Goal: Task Accomplishment & Management: Complete application form

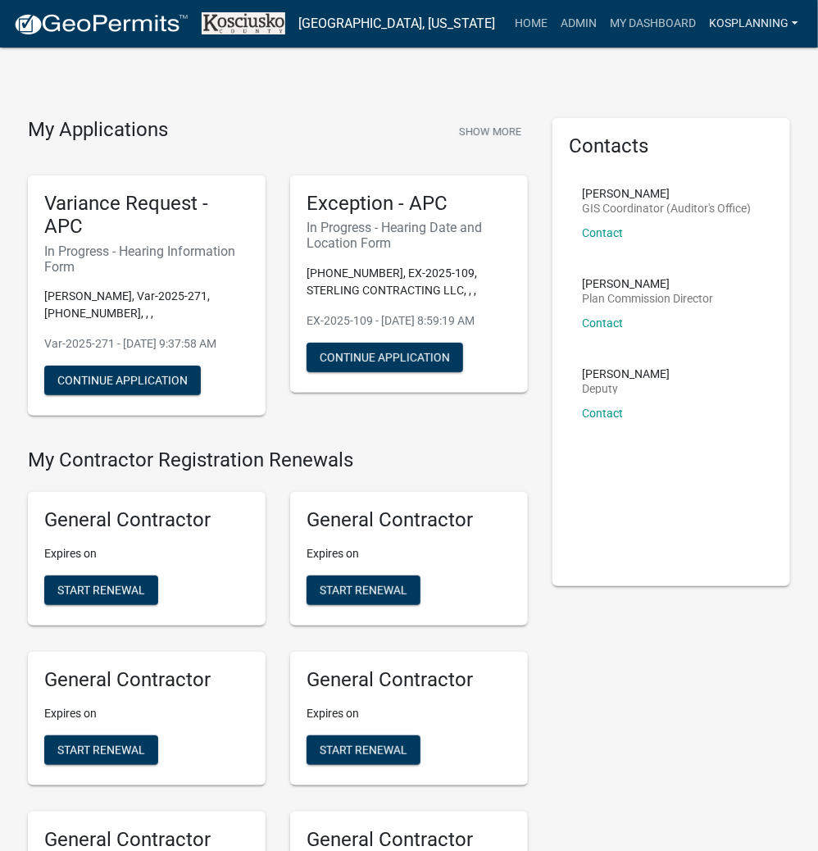
click at [751, 30] on link "kosplanning" at bounding box center [754, 23] width 103 height 31
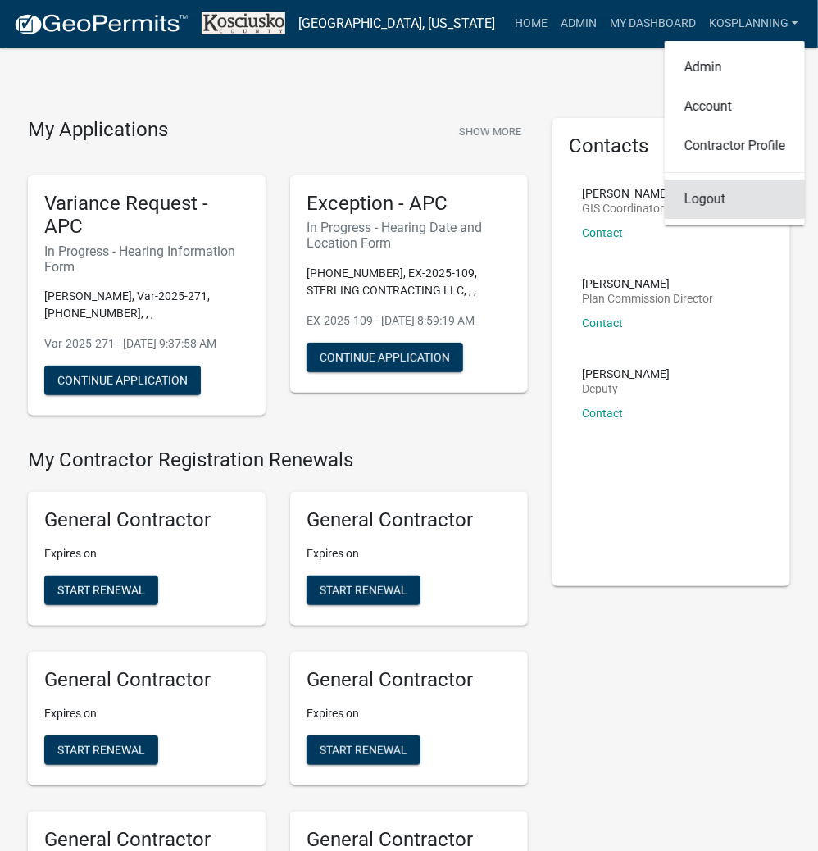
click at [722, 208] on link "Logout" at bounding box center [735, 199] width 140 height 39
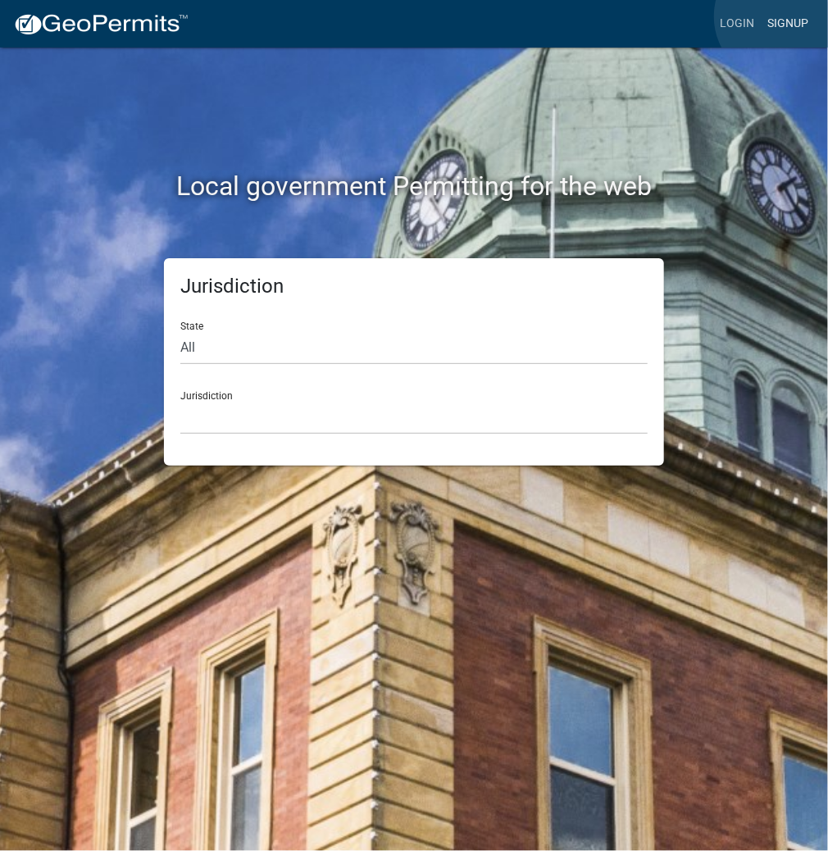
click at [782, 16] on link "Signup" at bounding box center [788, 23] width 54 height 31
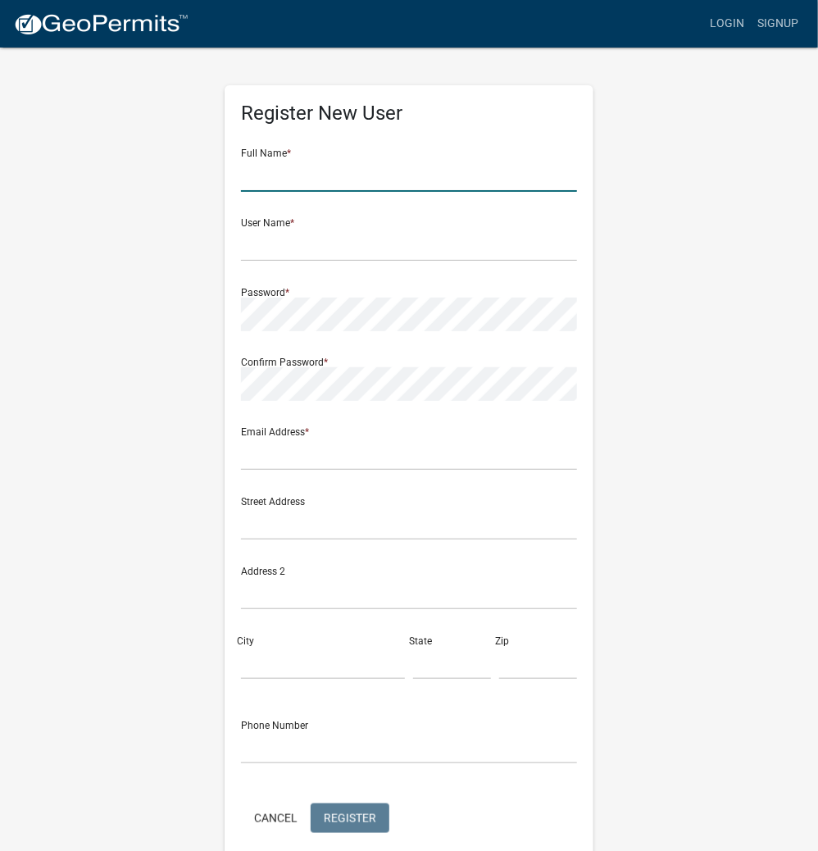
click at [374, 180] on input "text" at bounding box center [409, 175] width 336 height 34
type input "OMER KUHNS"
drag, startPoint x: 356, startPoint y: 243, endPoint x: 163, endPoint y: 238, distance: 192.8
click at [156, 236] on div "Register New User Full Name * OMER KUHNS User Name * OMERKUHNS Password * Confi…" at bounding box center [409, 484] width 787 height 877
type input "OMERKUHNS"
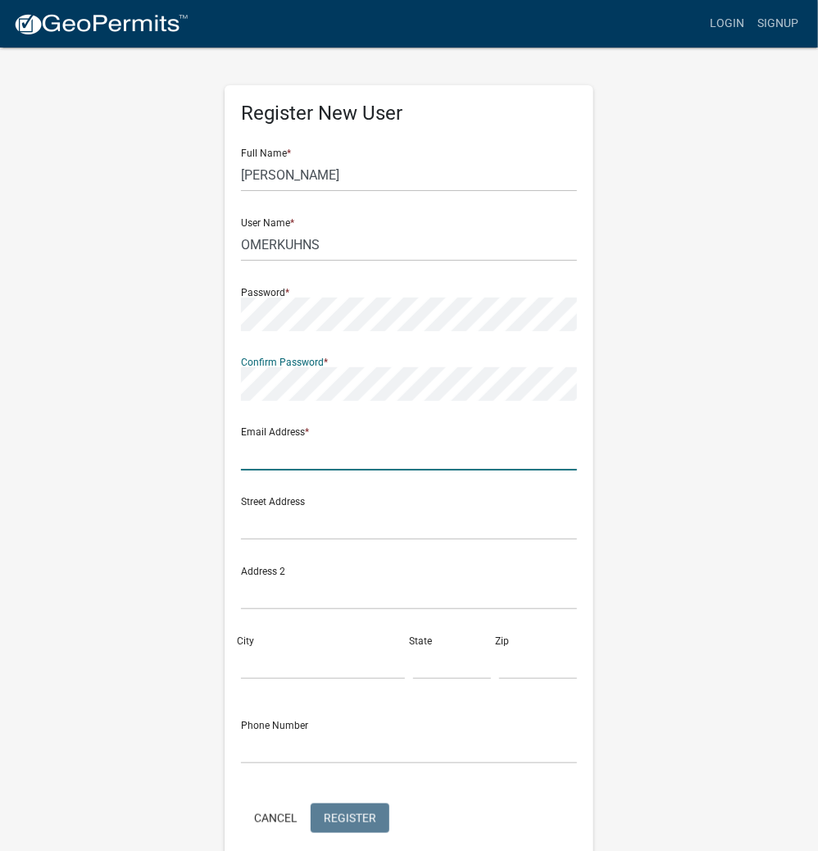
click at [260, 451] on input "text" at bounding box center [409, 454] width 336 height 34
type input "areaplan@kosciusko.in.gov"
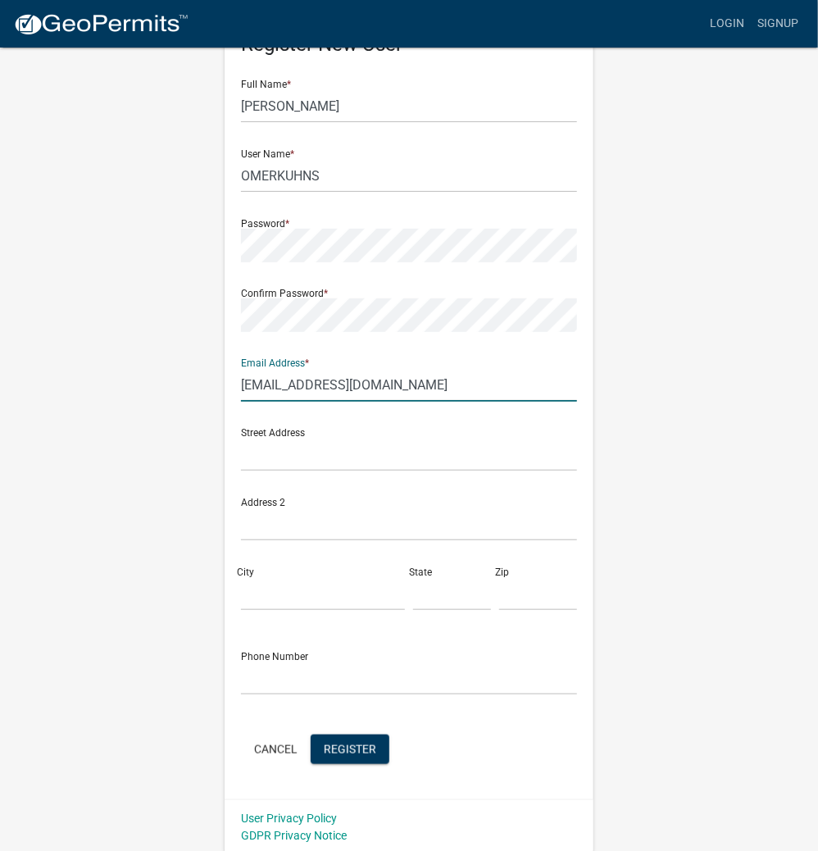
scroll to position [72, 0]
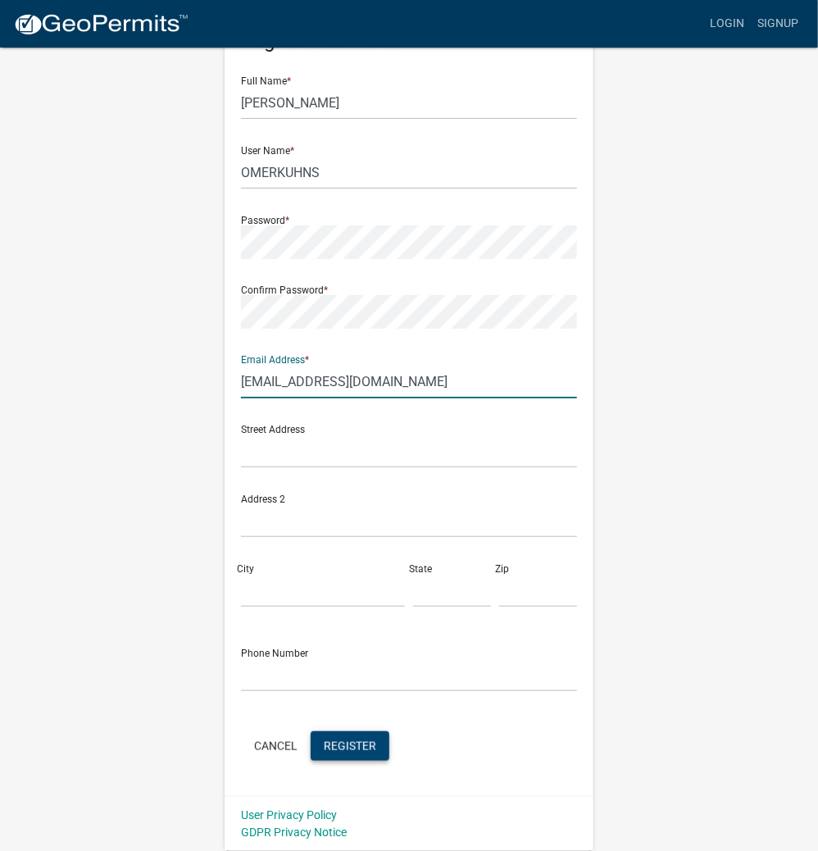
click at [351, 738] on button "Register" at bounding box center [350, 746] width 79 height 30
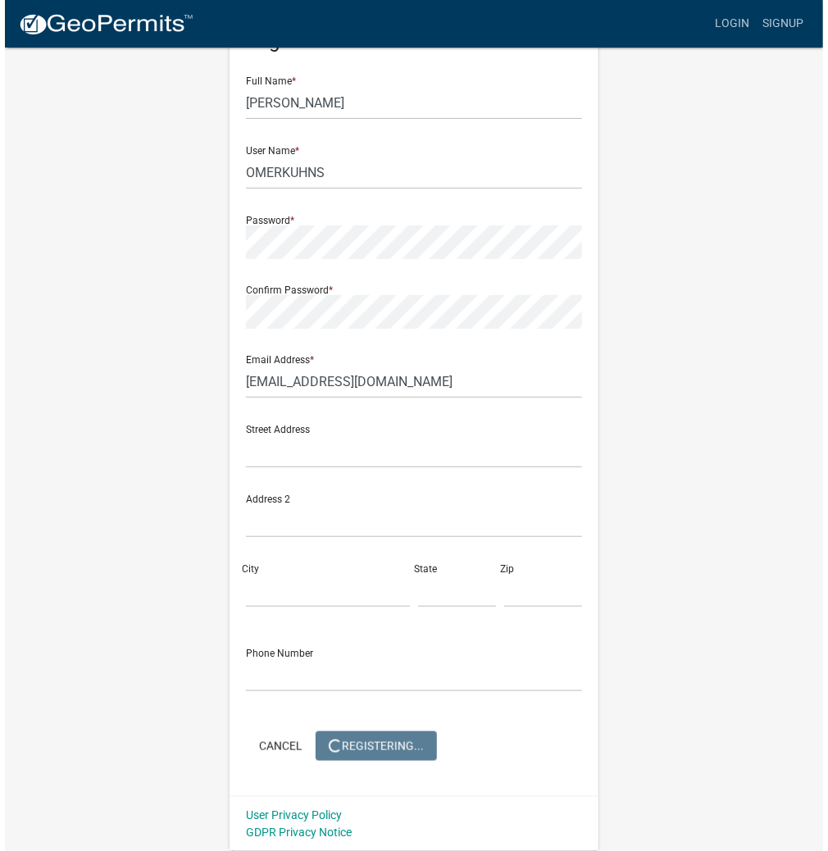
scroll to position [0, 0]
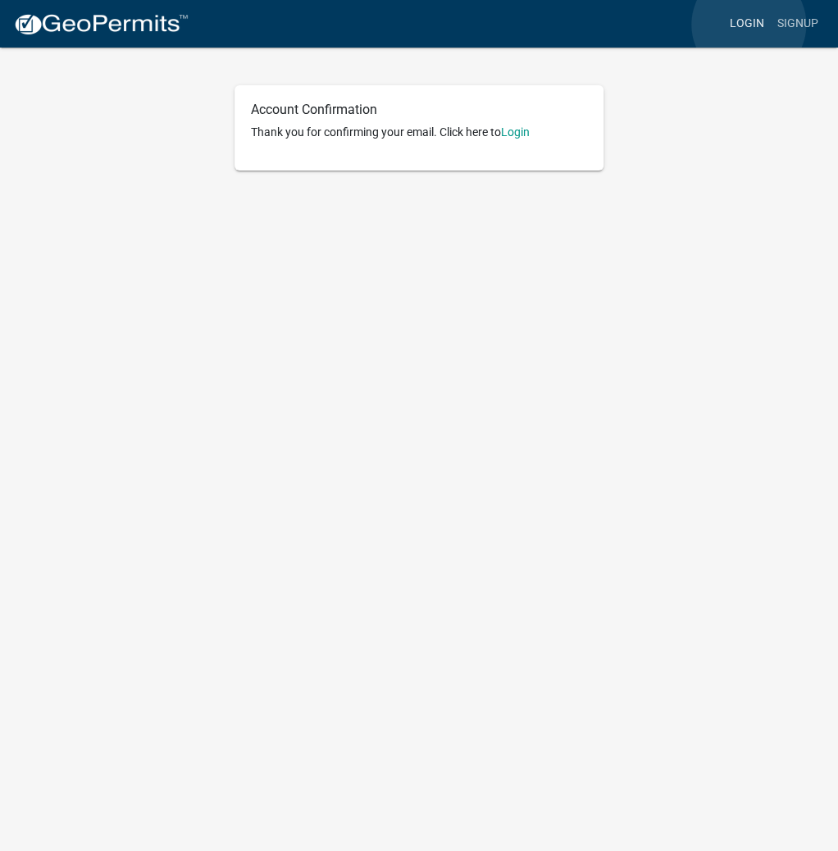
click at [749, 25] on link "Login" at bounding box center [747, 23] width 48 height 31
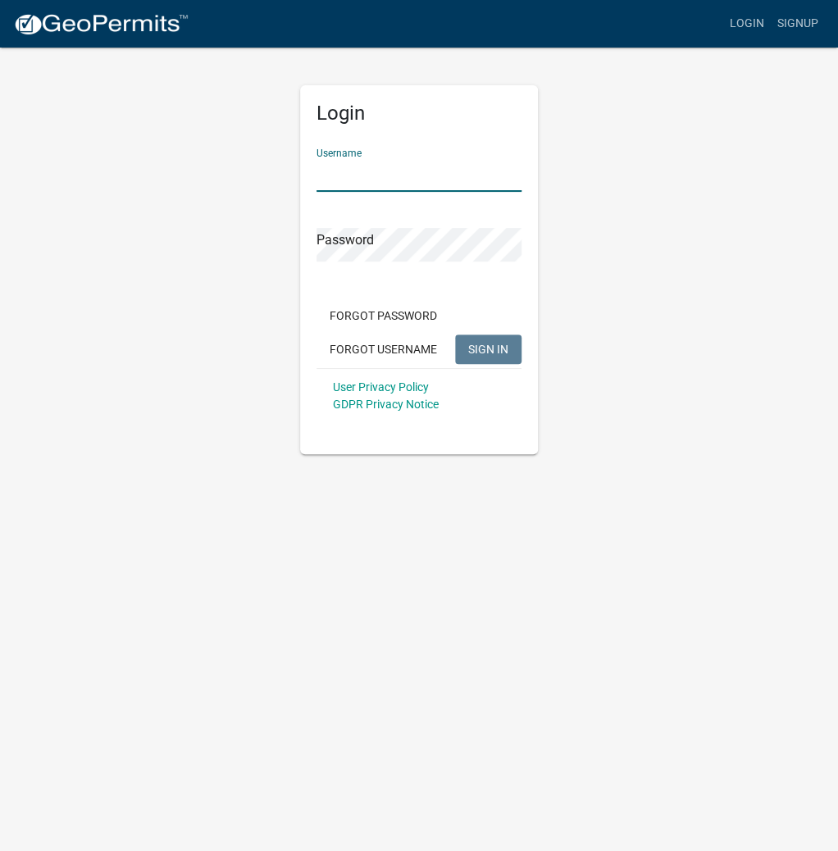
paste input "OMERKUHNS"
type input "OMERKUHNS"
click at [497, 351] on span "SIGN IN" at bounding box center [488, 348] width 40 height 13
